Goal: Obtain resource: Obtain resource

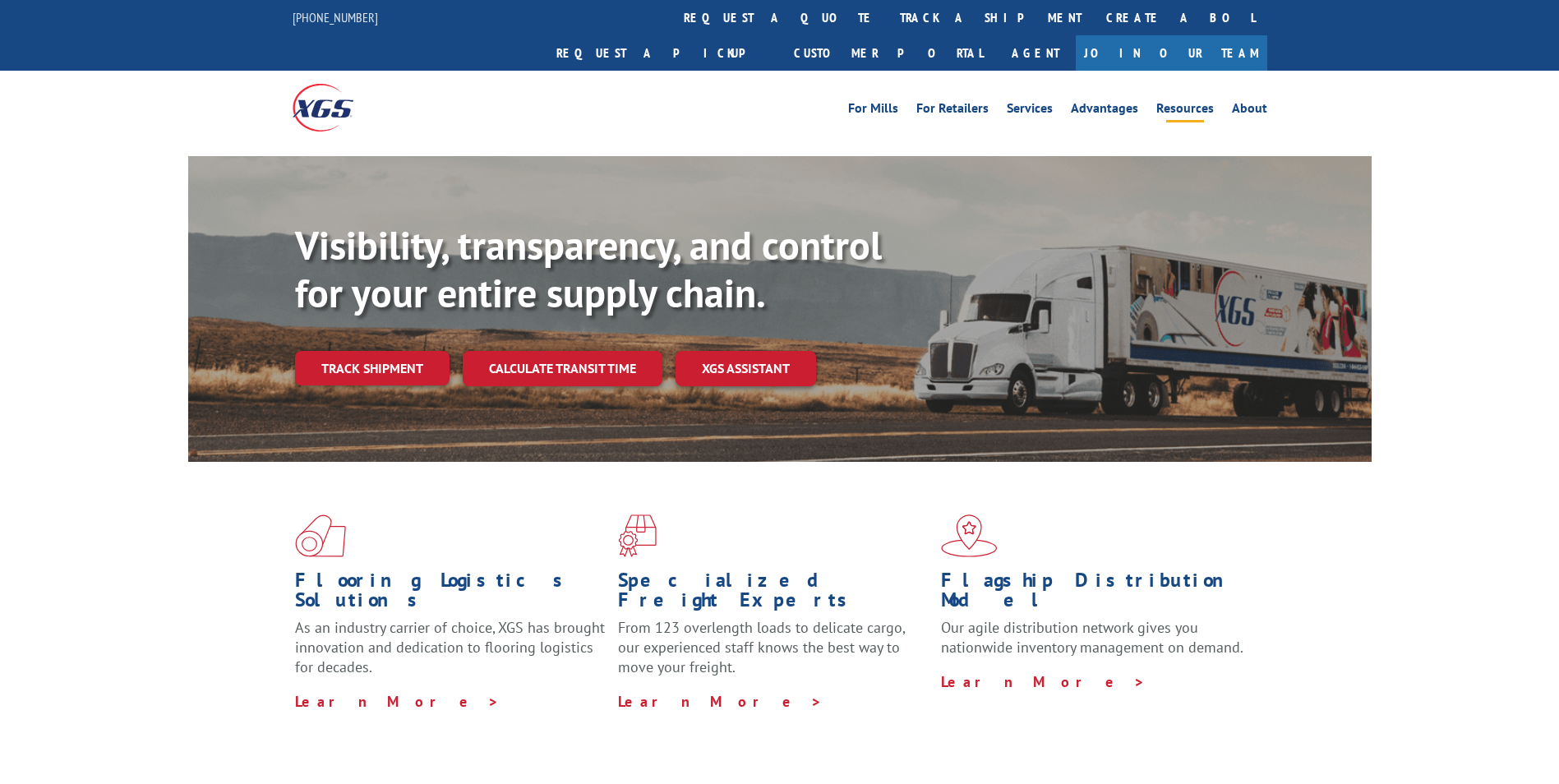
click at [1182, 102] on link "Resources" at bounding box center [1184, 111] width 58 height 18
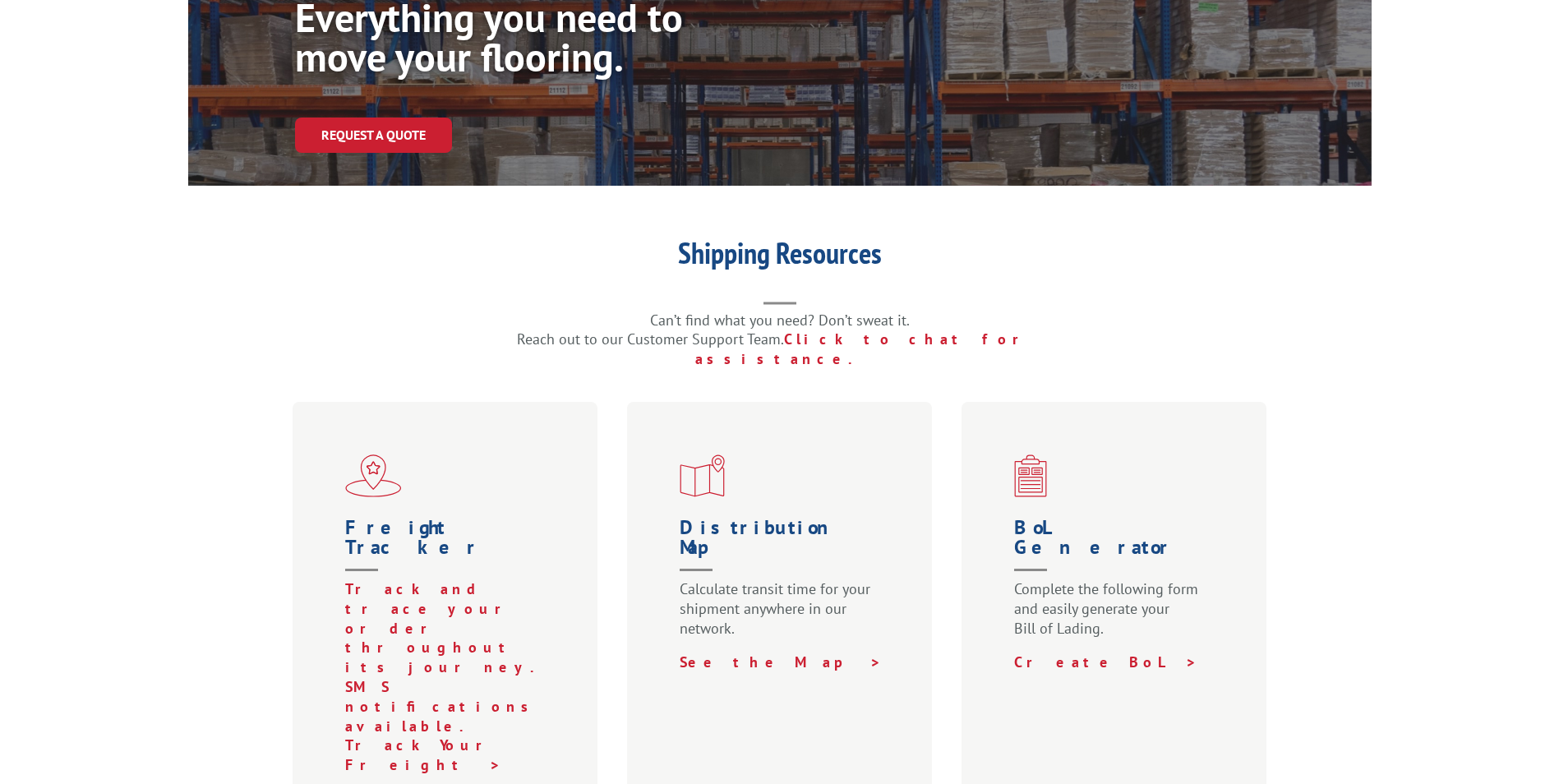
scroll to position [410, 0]
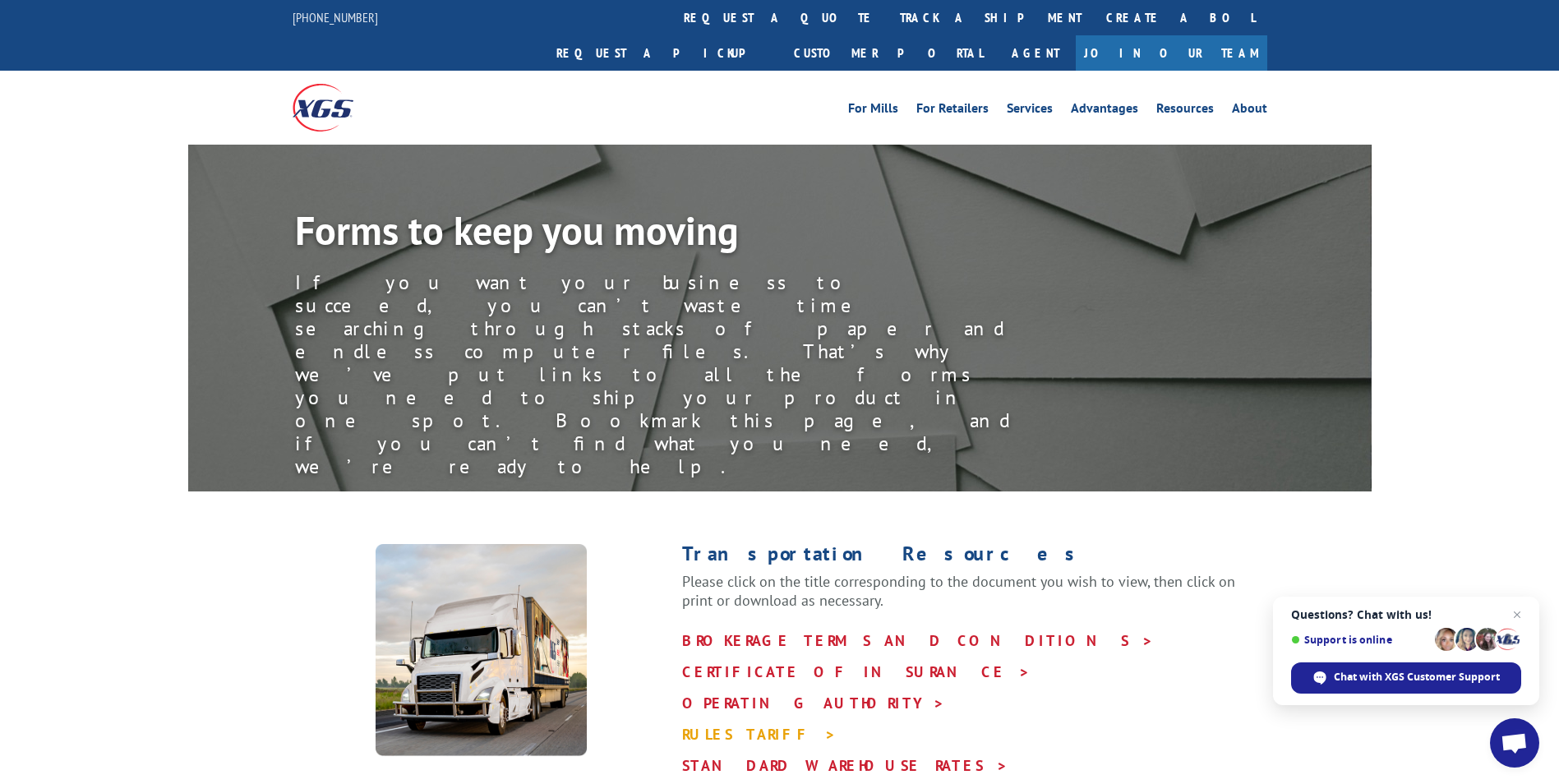
click at [735, 724] on link "RULES TARIFF >" at bounding box center [759, 734] width 154 height 19
